Goal: Task Accomplishment & Management: Manage account settings

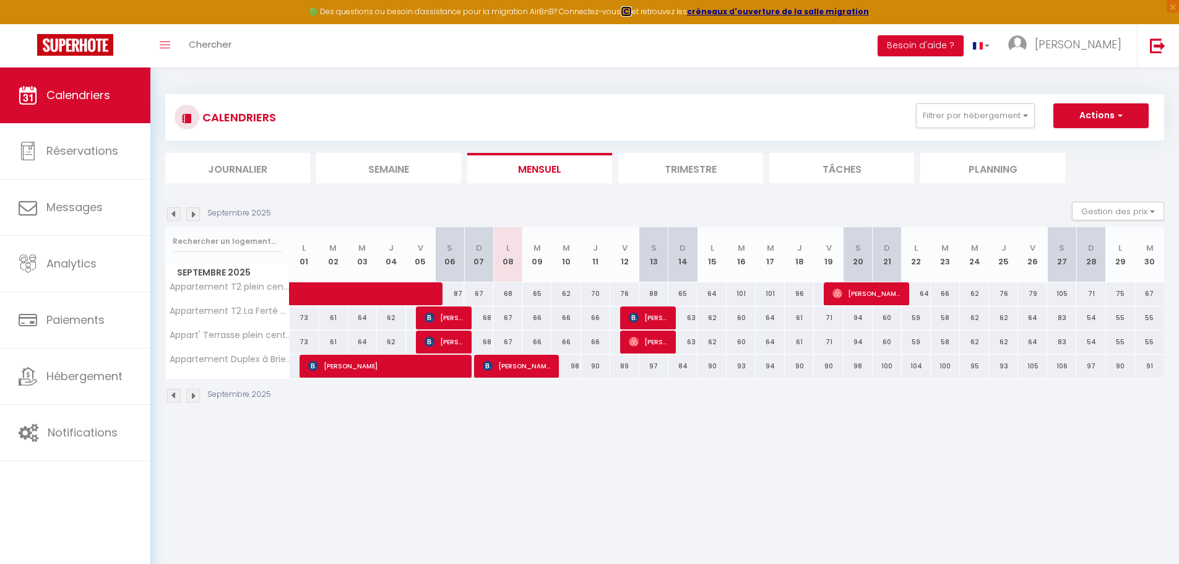
click at [632, 11] on strong "ICI" at bounding box center [626, 11] width 11 height 11
click at [355, 15] on div "🟢 Des questions ou besoin d'assistance pour la migration AirBnB? Connectez-vous…" at bounding box center [589, 12] width 1179 height 24
click at [1073, 52] on link "[PERSON_NAME]" at bounding box center [1068, 45] width 138 height 43
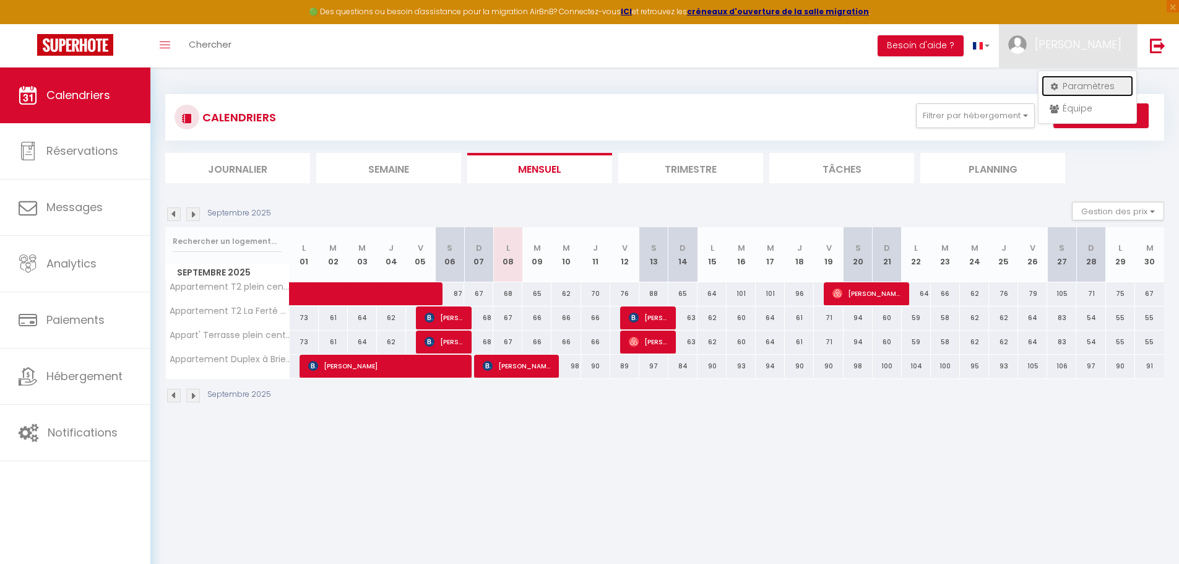
click at [1086, 87] on link "Paramètres" at bounding box center [1087, 85] width 92 height 21
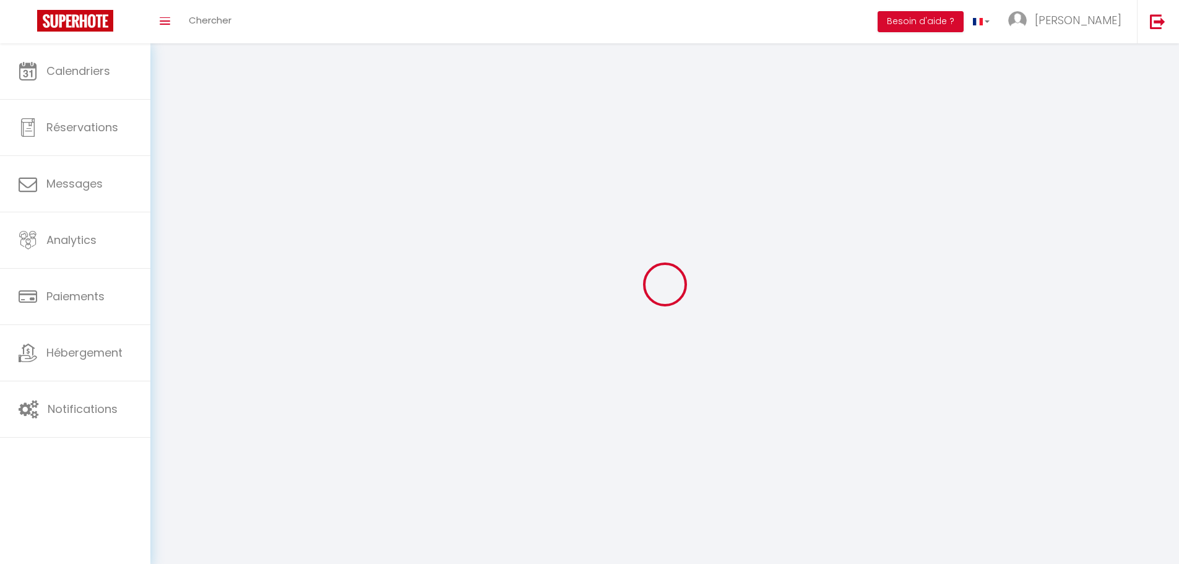
type input "[PERSON_NAME]"
type input "Vieuloup"
type input "0660232977"
type input "[STREET_ADDRESS]"
type input "91480"
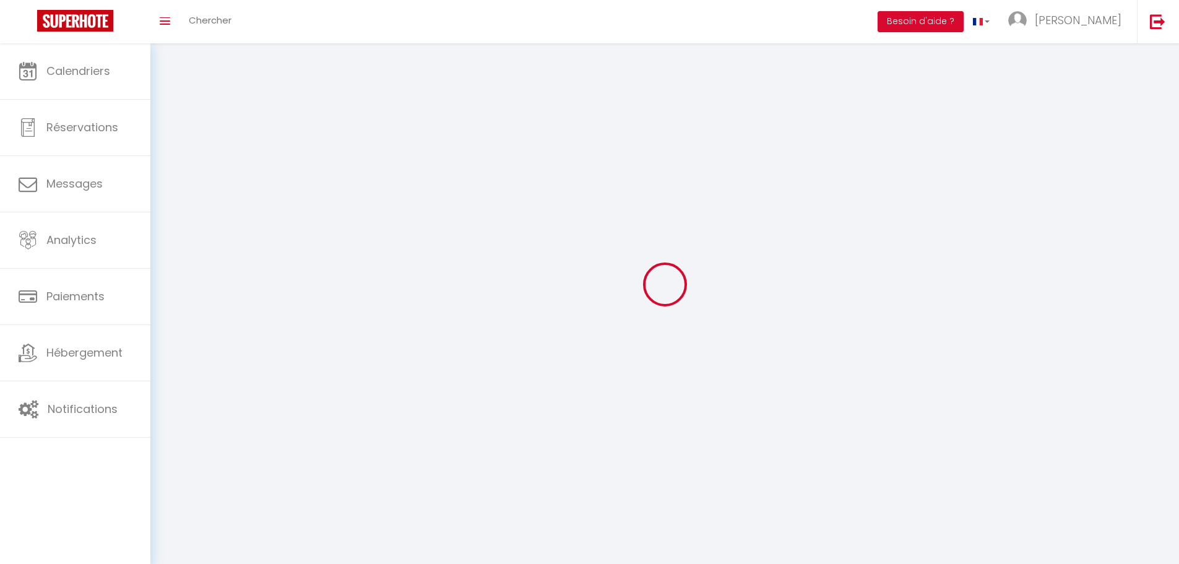
type input "Varennes-Jarcy"
type input "v1BWf5Z57PNljC3WFtVv3vRKx"
type input "UAU8GBEqkNt0JkvC7KVohMXPL"
select select "28"
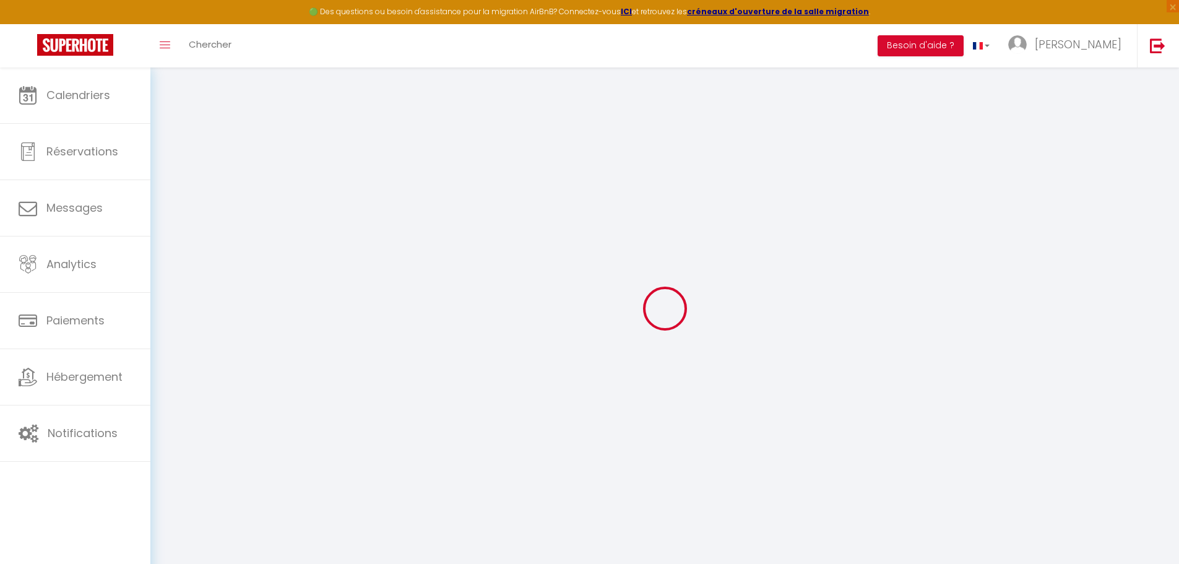
type input "v1BWf5Z57PNljC3WFtVv3vRKx"
type input "UAU8GBEqkNt0JkvC7KVohMXPL"
type input "[URL][DOMAIN_NAME]"
select select "fr"
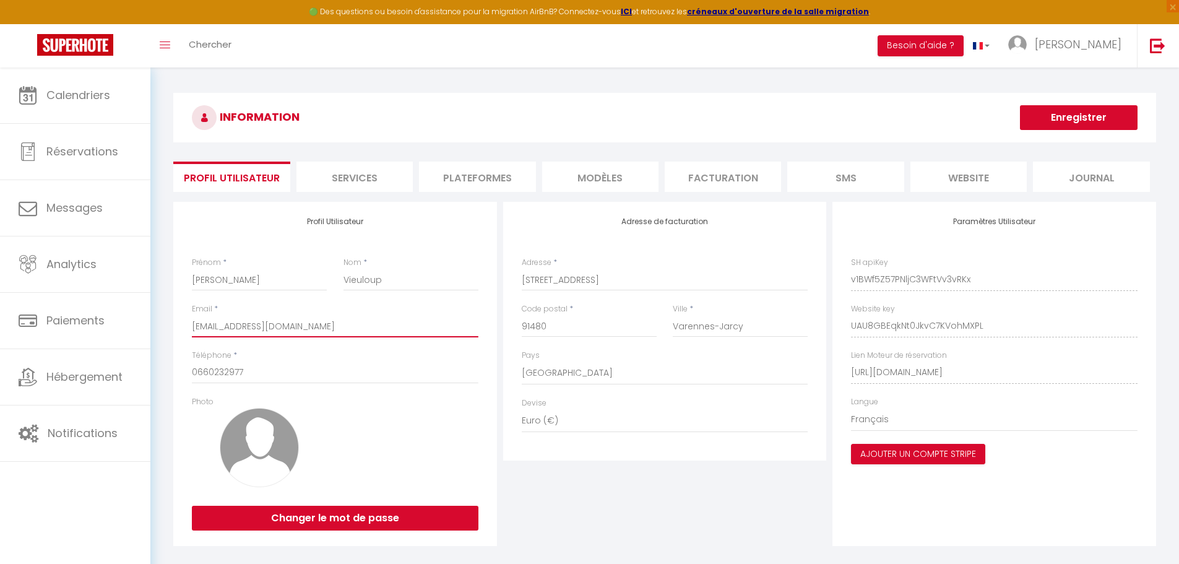
drag, startPoint x: 309, startPoint y: 324, endPoint x: 174, endPoint y: 335, distance: 134.7
click at [174, 335] on div "Profil Utilisateur Prénom * [PERSON_NAME] * Vieuloup Email * [EMAIL_ADDRESS][DO…" at bounding box center [335, 374] width 324 height 344
